Goal: Task Accomplishment & Management: Use online tool/utility

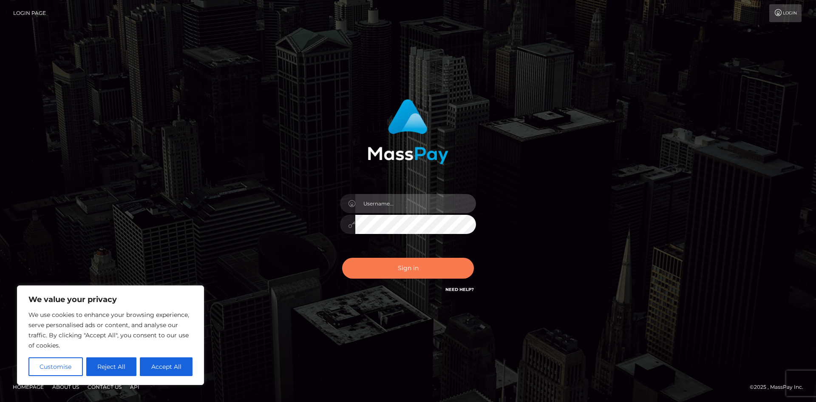
type input "tinan"
click at [404, 271] on button "Sign in" at bounding box center [408, 268] width 132 height 21
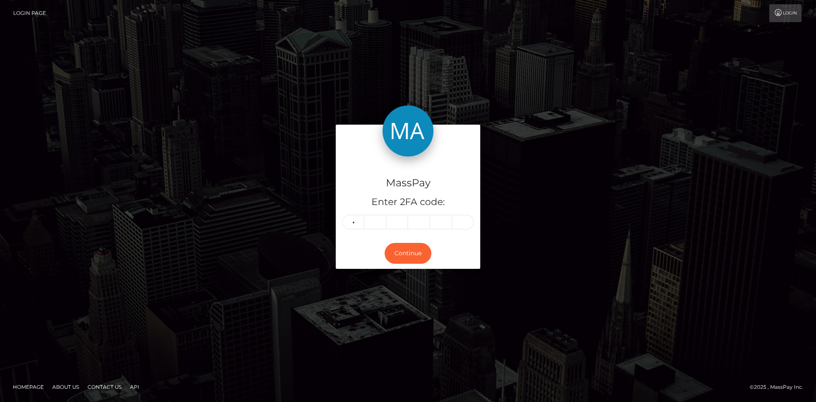
type input "3"
type input "9"
type input "1"
type input "0"
type input "1"
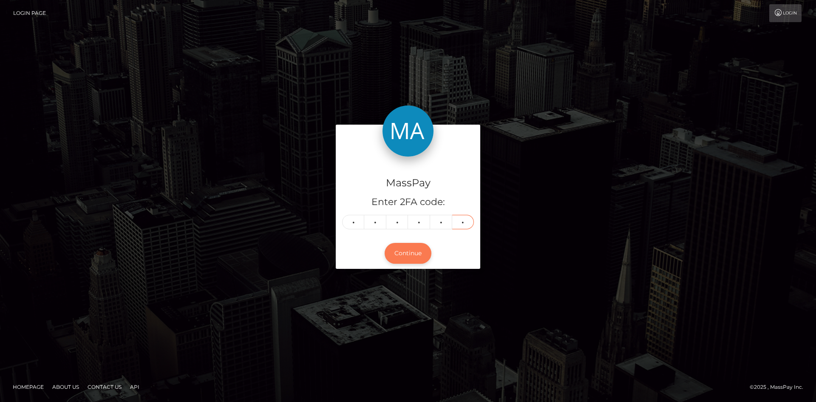
type input "8"
click at [417, 256] on button "Continue" at bounding box center [408, 253] width 47 height 21
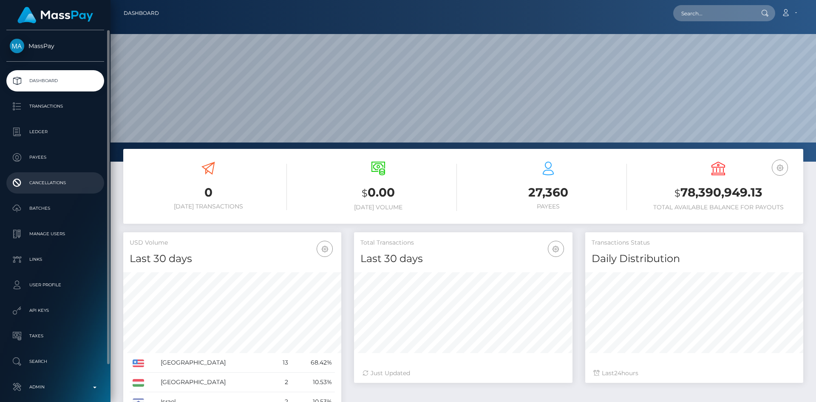
scroll to position [40, 0]
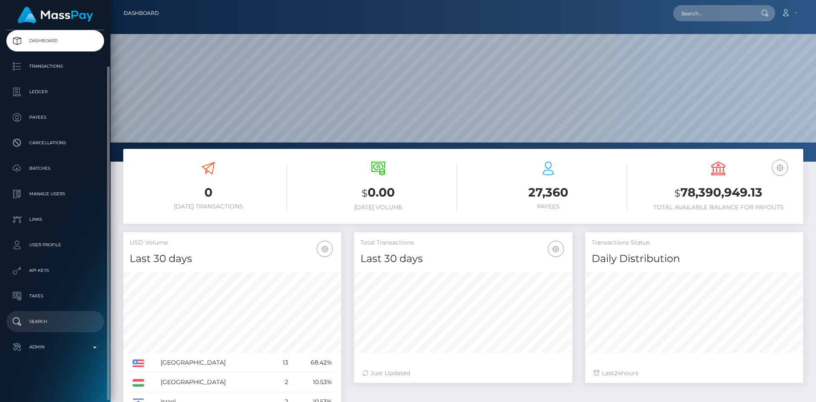
click at [61, 327] on p "Search" at bounding box center [55, 321] width 91 height 13
click at [58, 338] on link "Admin" at bounding box center [55, 346] width 98 height 21
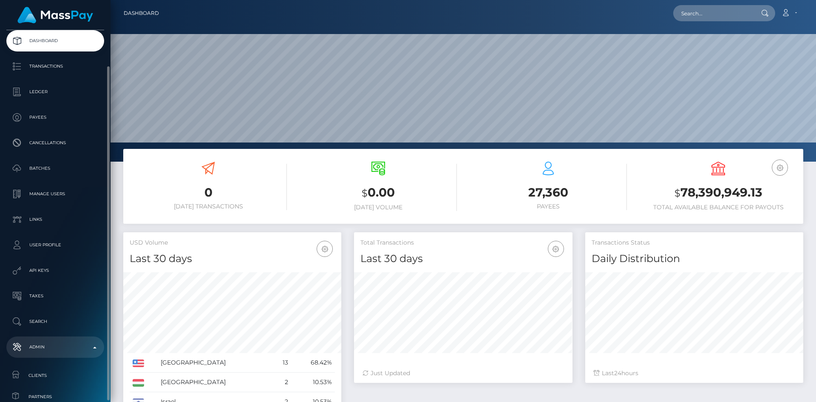
scroll to position [235, 0]
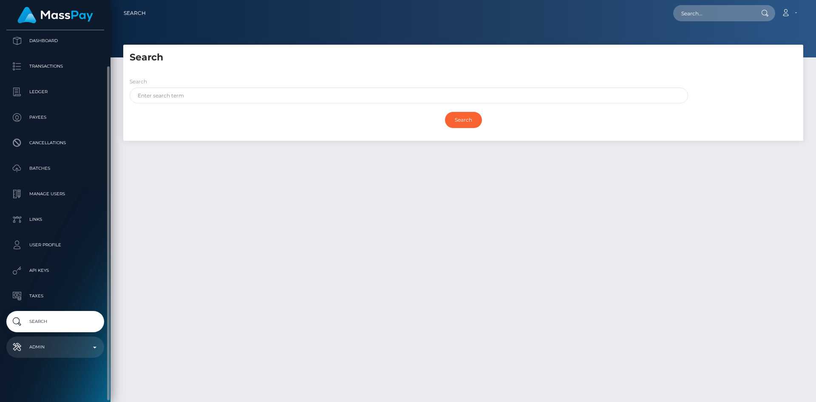
click at [62, 347] on p "Admin" at bounding box center [55, 347] width 91 height 13
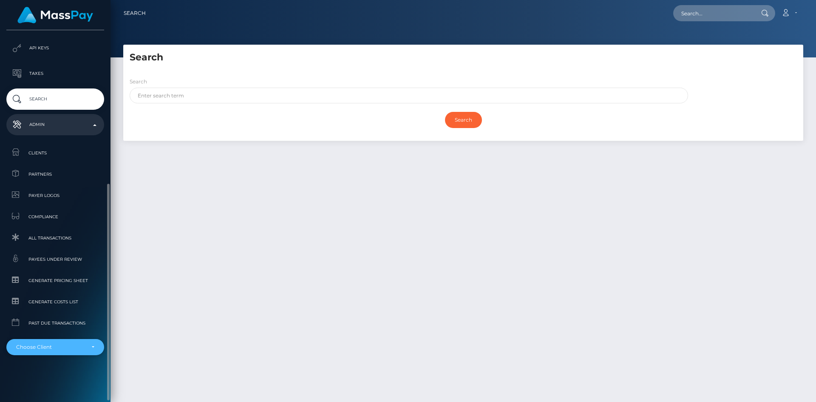
click at [70, 343] on div "Choose Client" at bounding box center [55, 347] width 98 height 16
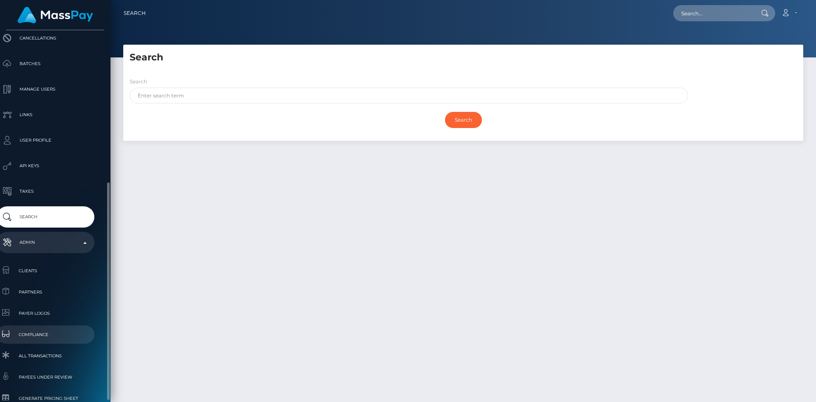
scroll to position [260, 10]
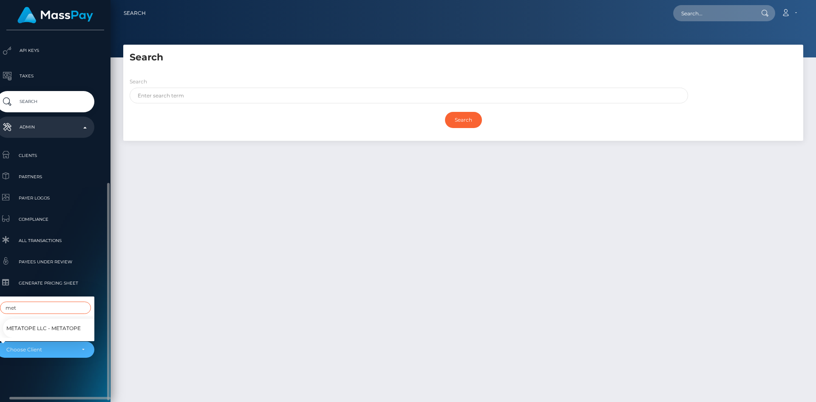
type input "met"
click at [61, 323] on span "Metatope LLC - MetaTope" at bounding box center [43, 328] width 74 height 11
select select "348"
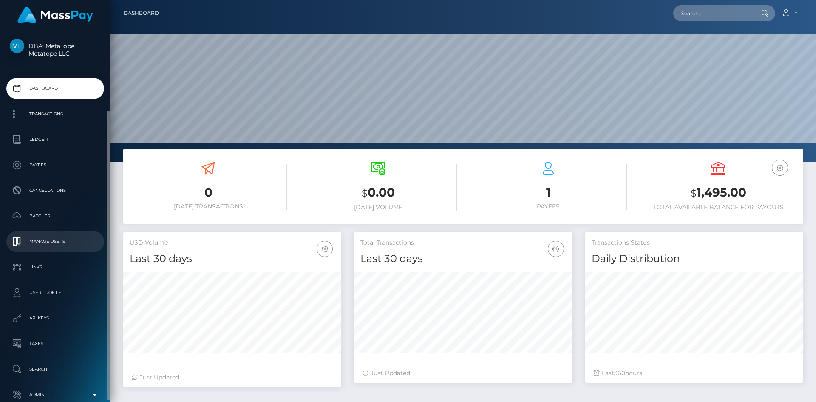
scroll to position [48, 0]
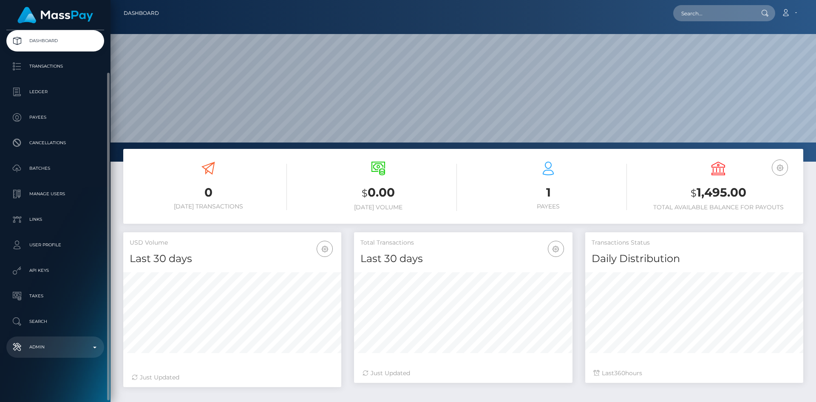
click at [56, 342] on p "Admin" at bounding box center [55, 347] width 91 height 13
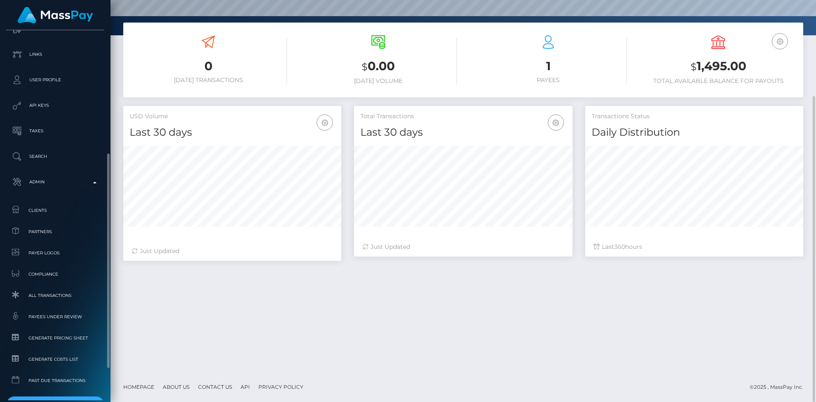
scroll to position [267, 0]
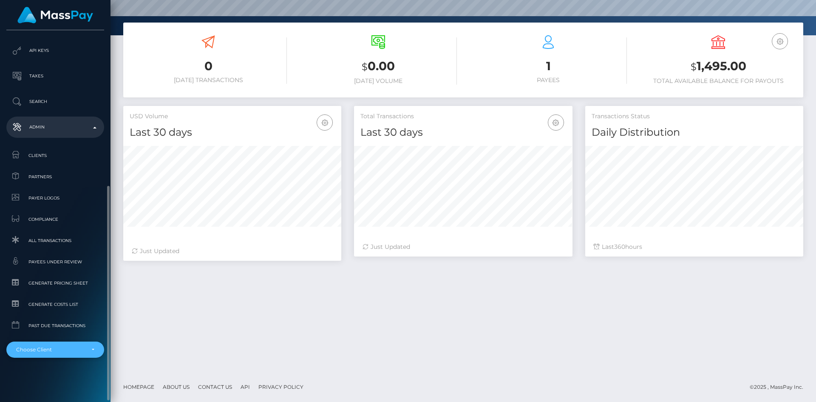
click at [63, 354] on div "Choose Client" at bounding box center [55, 349] width 98 height 16
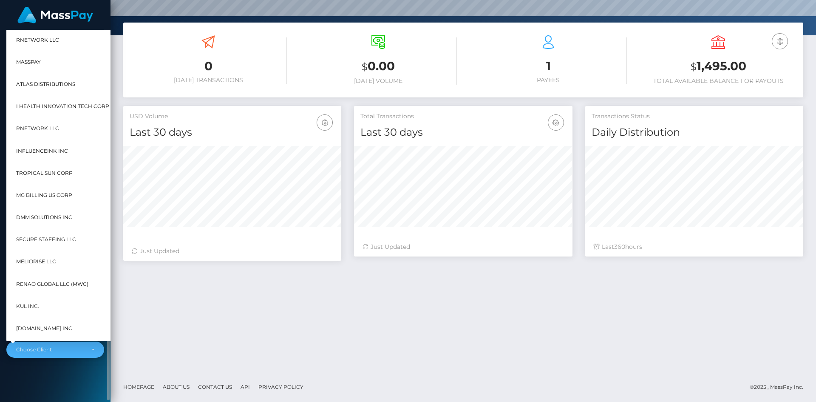
scroll to position [151, 219]
click at [85, 386] on div "DBA: MetaTope Metatope LLC Dashboard Transactions Ledger Payees Batches" at bounding box center [55, 215] width 111 height 370
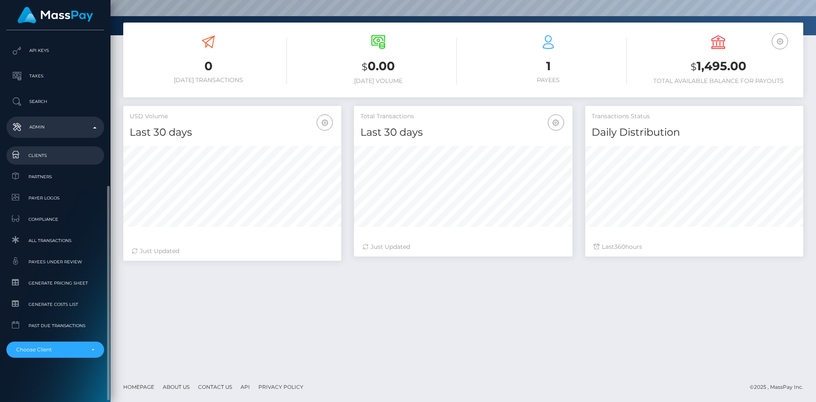
click at [58, 156] on span "Clients" at bounding box center [55, 156] width 91 height 10
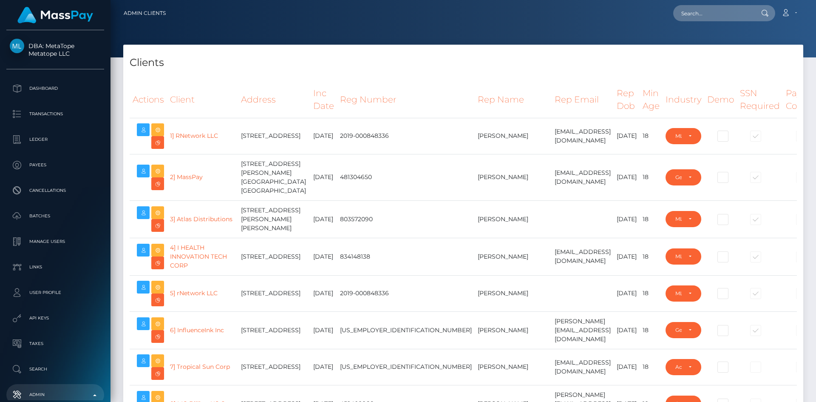
select select "223"
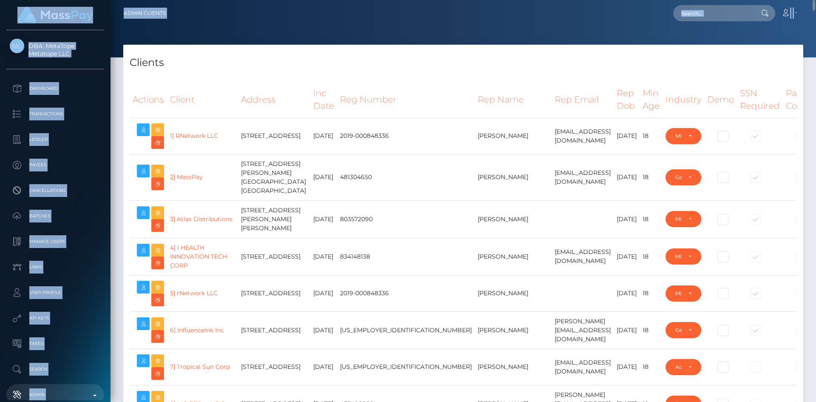
drag, startPoint x: 813, startPoint y: 7, endPoint x: 803, endPoint y: 34, distance: 29.1
click at [816, 76] on html "DBA: MetaTope Metatope LLC Dashboard Transactions Ledger Payees Links" at bounding box center [408, 201] width 816 height 402
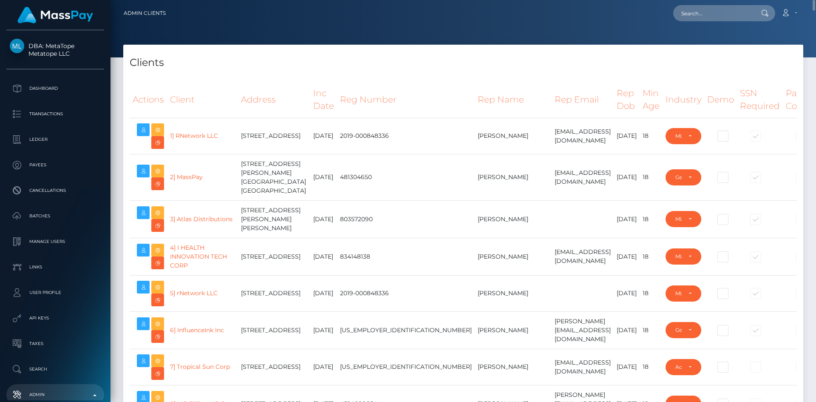
click at [807, 31] on div at bounding box center [464, 28] width 706 height 57
drag, startPoint x: 814, startPoint y: 6, endPoint x: 807, endPoint y: 28, distance: 23.4
click at [813, 66] on div "Admin Clients Loading... Loading..." at bounding box center [464, 201] width 706 height 402
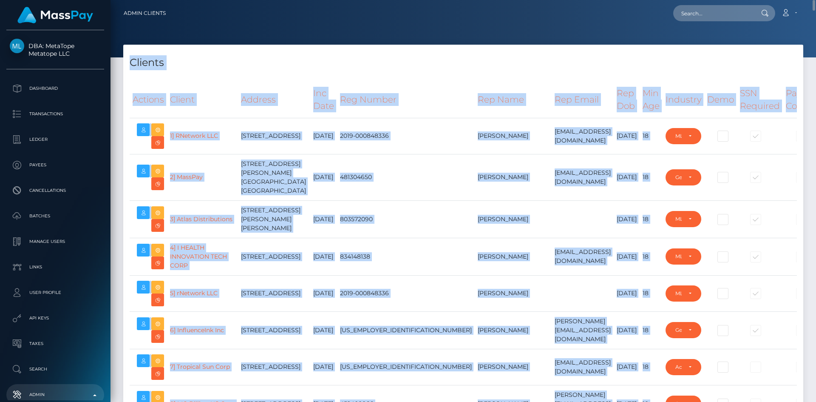
click at [814, 9] on nav "Admin Clients Loading... Loading... Account Logout" at bounding box center [464, 13] width 706 height 26
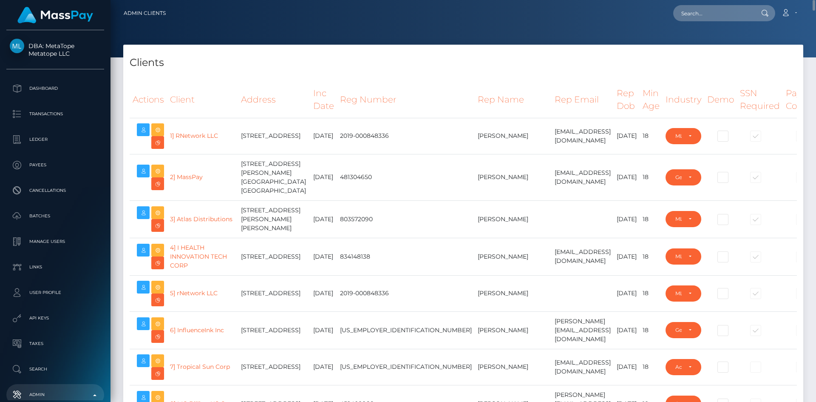
drag, startPoint x: 816, startPoint y: 9, endPoint x: 804, endPoint y: 31, distance: 25.1
click at [813, 37] on div "Admin Clients Loading... Loading..." at bounding box center [464, 201] width 706 height 402
click at [804, 31] on div at bounding box center [464, 28] width 706 height 57
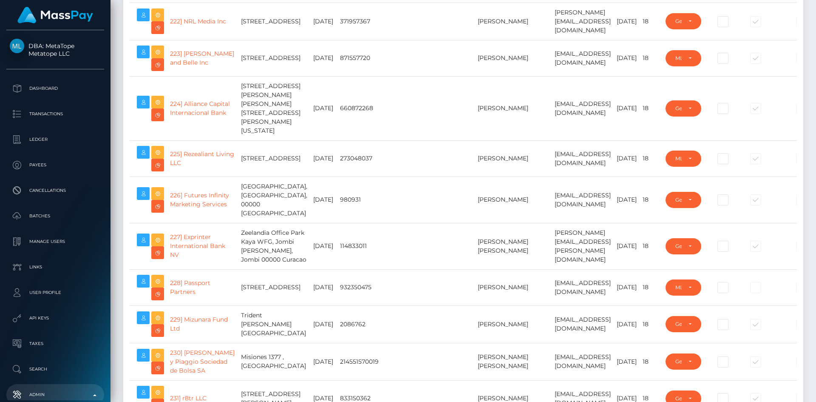
scroll to position [14395, 0]
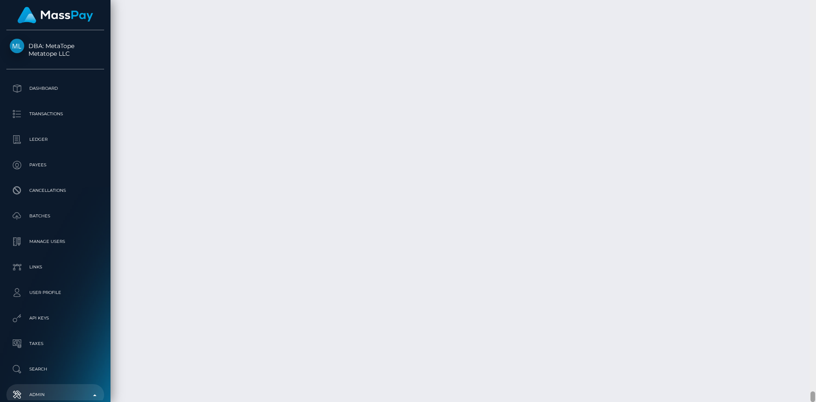
drag, startPoint x: 812, startPoint y: 54, endPoint x: 827, endPoint y: 422, distance: 368.1
click at [816, 401] on html "DBA: MetaTope Metatope LLC Dashboard Transactions Ledger Payees Links" at bounding box center [408, 201] width 816 height 402
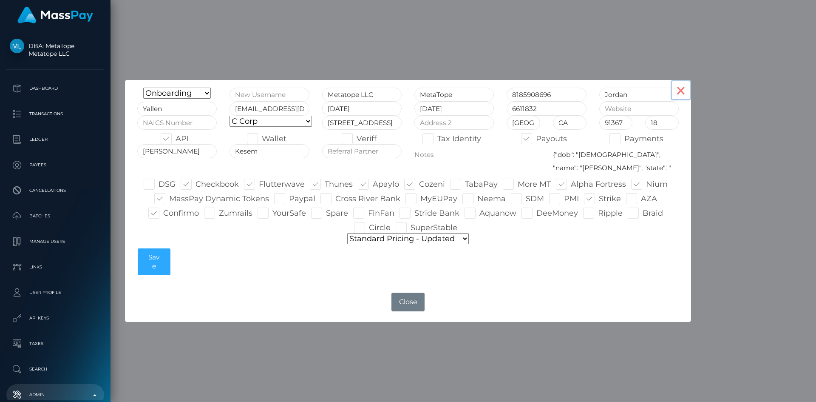
click at [678, 91] on button "×" at bounding box center [681, 90] width 20 height 20
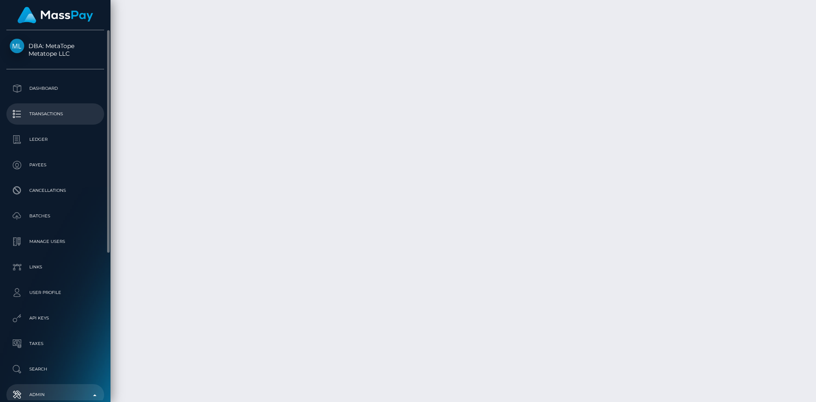
click at [49, 114] on p "Transactions" at bounding box center [55, 114] width 91 height 13
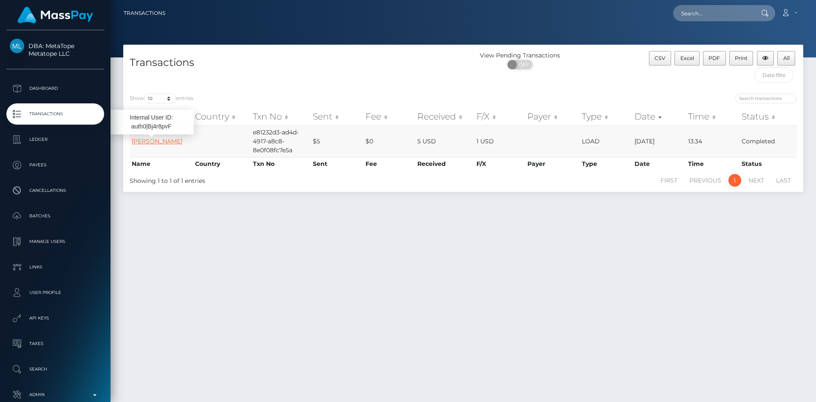
click at [162, 139] on link "[PERSON_NAME]" at bounding box center [157, 141] width 51 height 8
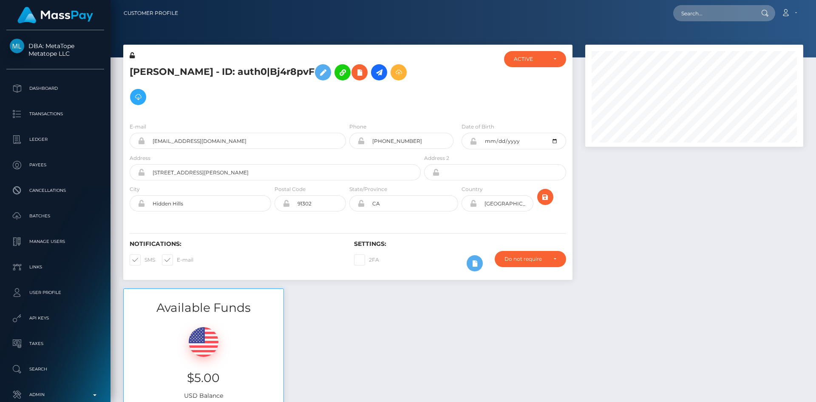
scroll to position [102, 219]
click at [374, 70] on icon at bounding box center [379, 72] width 10 height 11
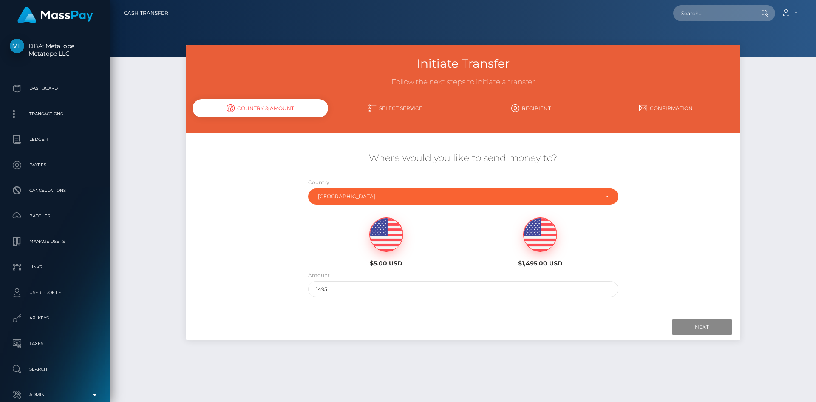
click at [389, 236] on img at bounding box center [386, 235] width 33 height 34
type input "5"
click at [714, 329] on input "Next" at bounding box center [703, 327] width 60 height 16
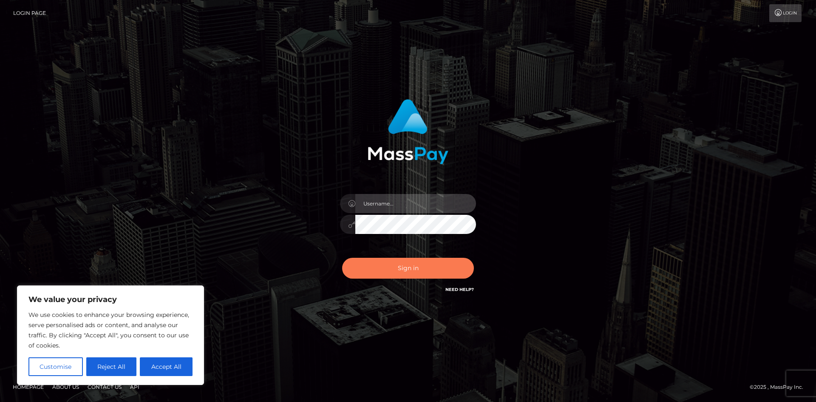
type input "tinan"
click at [433, 273] on button "Sign in" at bounding box center [408, 268] width 132 height 21
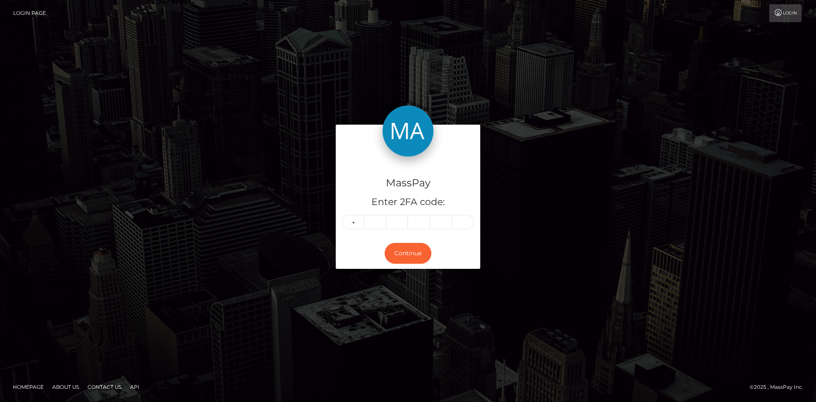
type input "2"
type input "5"
type input "2"
type input "5"
type input "6"
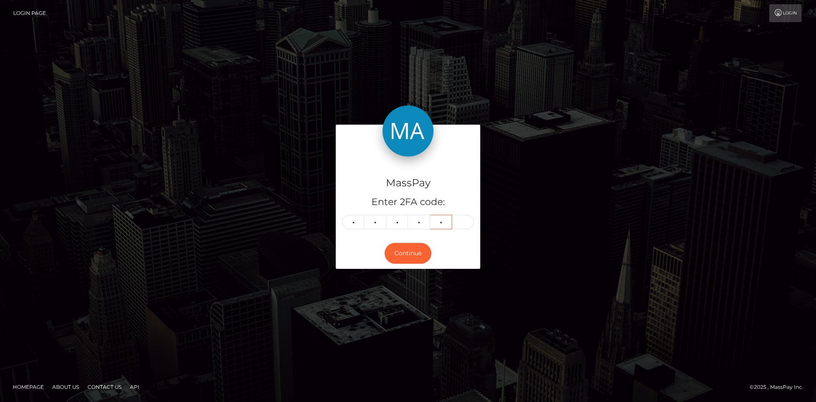
type input "4"
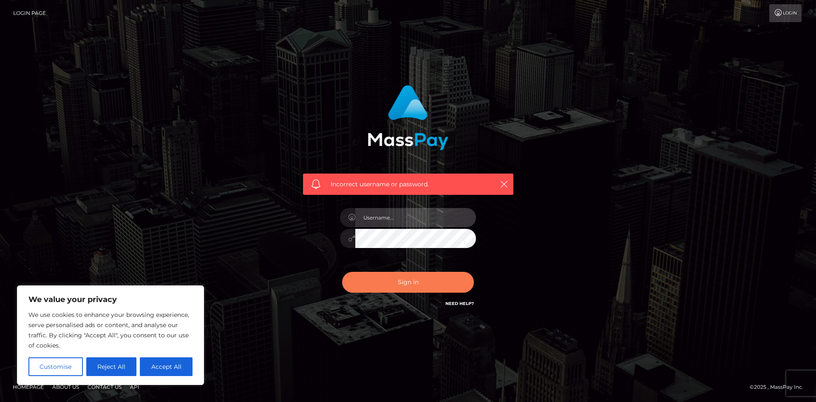
type input "tinan"
click at [438, 286] on button "Sign in" at bounding box center [408, 282] width 132 height 21
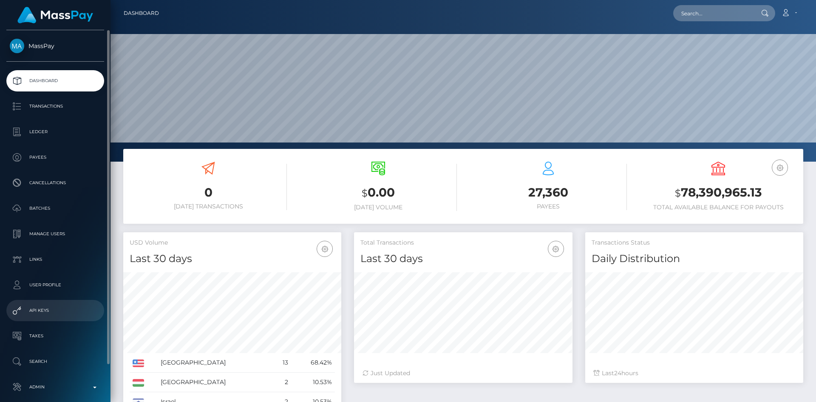
scroll to position [40, 0]
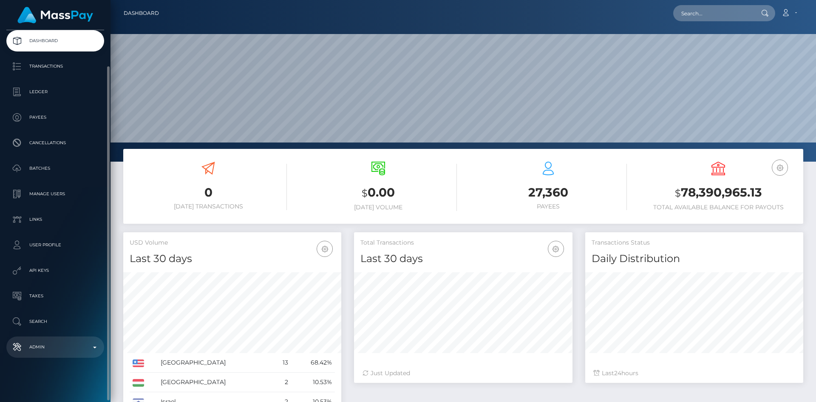
click at [54, 344] on p "Admin" at bounding box center [55, 347] width 91 height 13
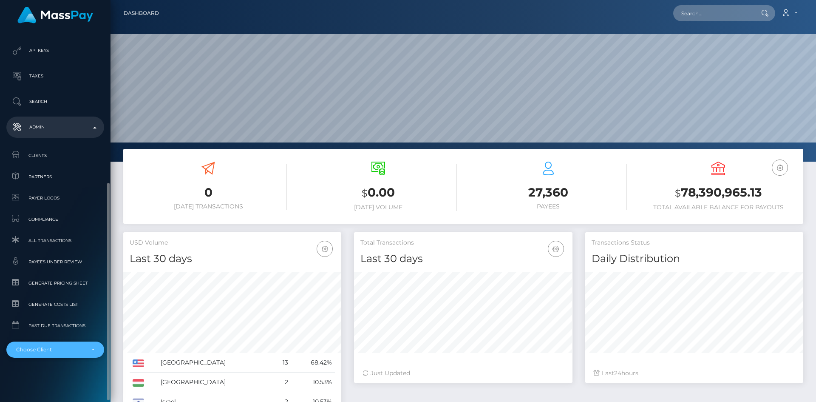
click at [54, 344] on div "Choose Client" at bounding box center [55, 349] width 98 height 16
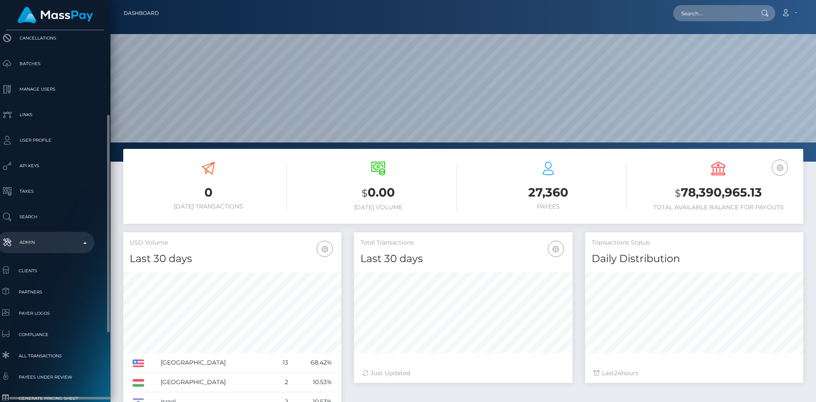
scroll to position [260, 10]
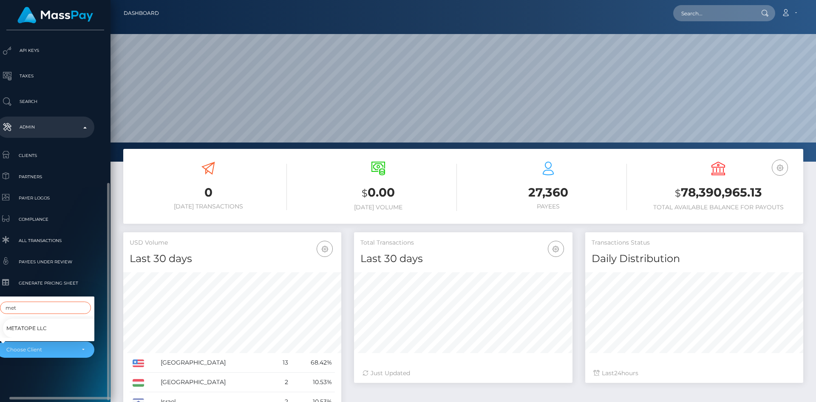
type input "met"
click at [58, 318] on link "Metatope LLC" at bounding box center [52, 327] width 98 height 19
select select "348"
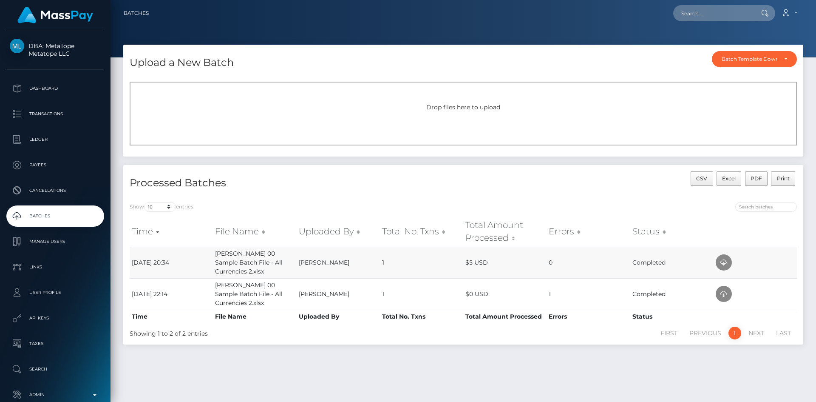
click at [253, 262] on td "[PERSON_NAME] 00 Sample Batch File - All Currencies 2.xlsx" at bounding box center [254, 262] width 83 height 31
click at [156, 262] on td "[DATE] 20:34" at bounding box center [171, 262] width 83 height 31
click at [725, 263] on icon at bounding box center [724, 262] width 10 height 11
click at [165, 264] on td "[DATE] 20:34" at bounding box center [171, 262] width 83 height 31
click at [326, 263] on td "[PERSON_NAME]" at bounding box center [338, 262] width 83 height 31
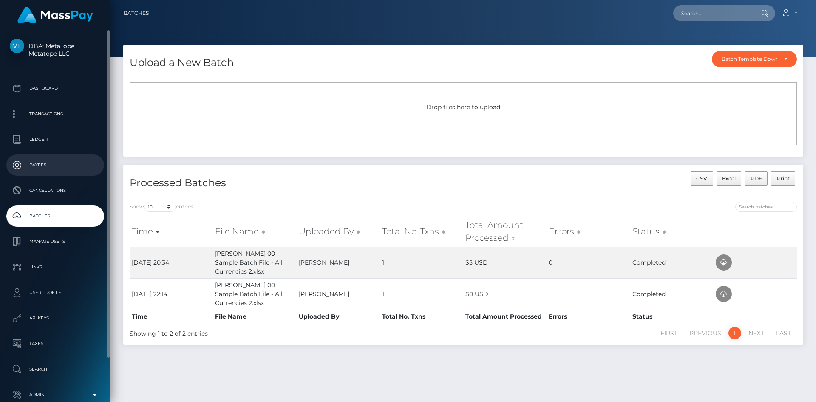
click at [49, 171] on p "Payees" at bounding box center [55, 165] width 91 height 13
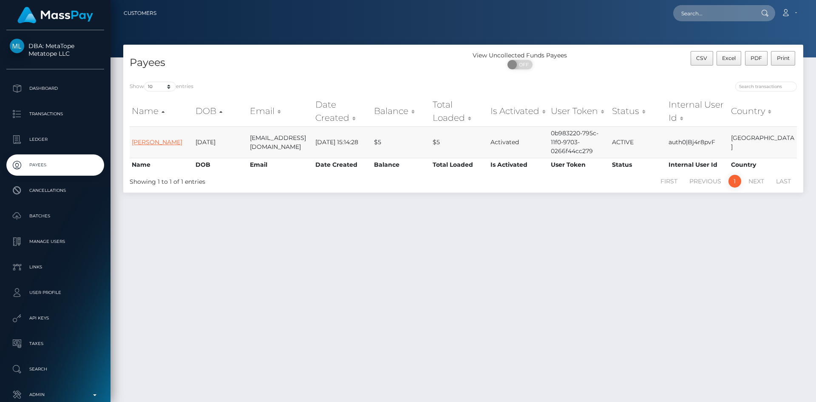
click at [158, 143] on link "Jordan Yallen" at bounding box center [157, 142] width 51 height 8
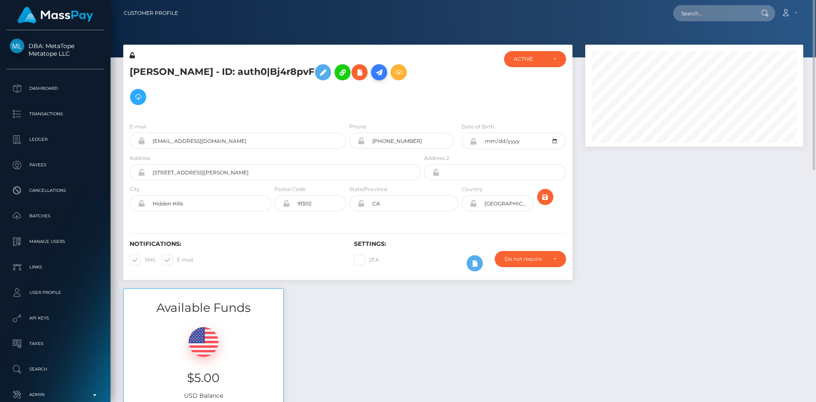
click at [374, 69] on icon at bounding box center [379, 72] width 10 height 11
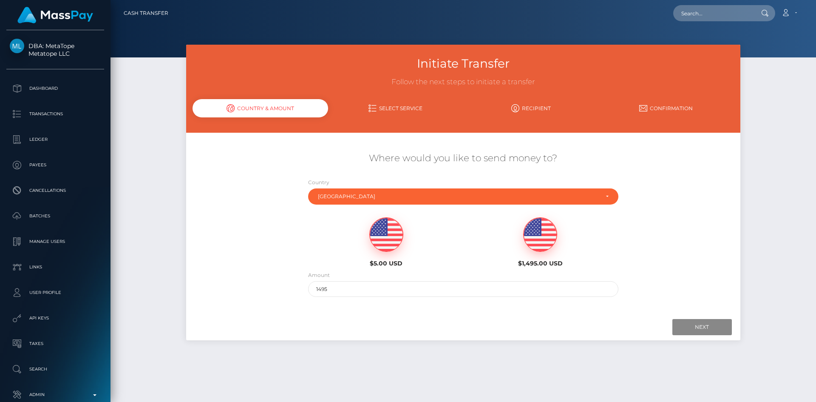
click at [375, 242] on img at bounding box center [386, 235] width 33 height 34
type input "5"
click at [712, 324] on input "Next" at bounding box center [703, 327] width 60 height 16
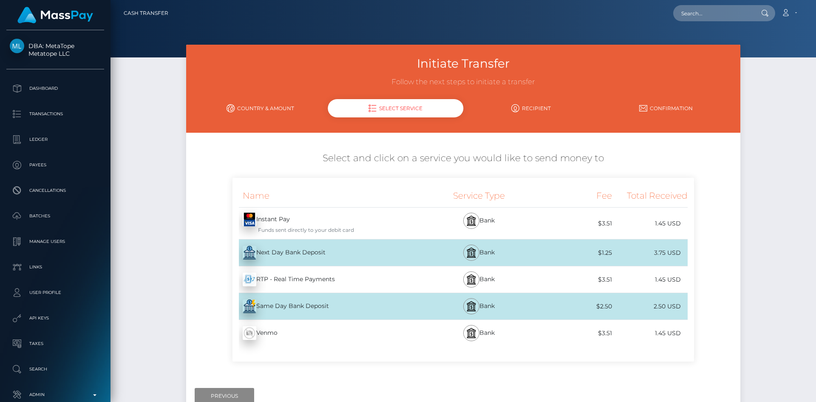
scroll to position [43, 0]
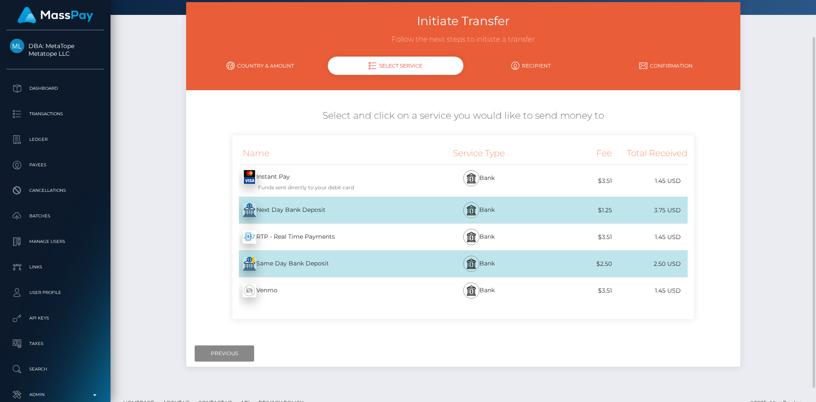
click at [333, 217] on div "Next Day Bank Deposit - USD" at bounding box center [328, 210] width 190 height 24
